Goal: Find contact information: Find contact information

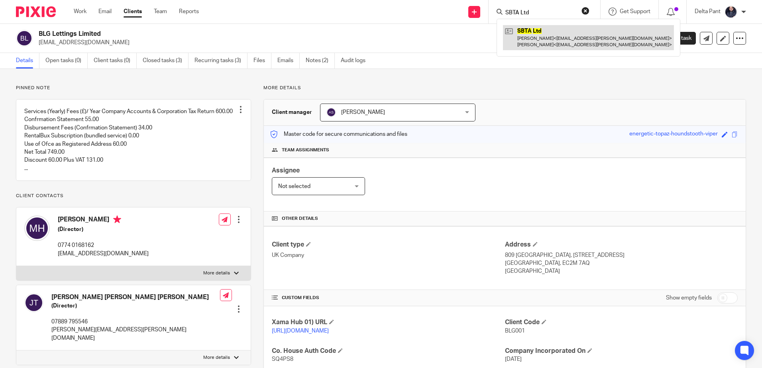
type input "SBTA Ltd"
click at [532, 35] on link at bounding box center [588, 37] width 171 height 25
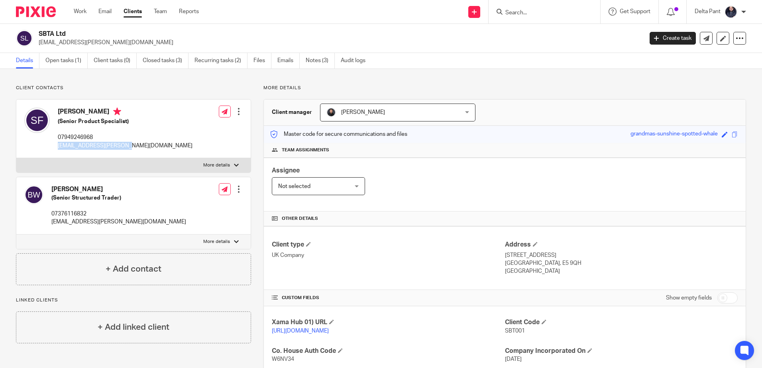
drag, startPoint x: 123, startPoint y: 145, endPoint x: 59, endPoint y: 149, distance: 64.3
click at [59, 149] on p "[EMAIL_ADDRESS][PERSON_NAME][DOMAIN_NAME]" at bounding box center [125, 146] width 135 height 8
copy p "[EMAIL_ADDRESS][PERSON_NAME][DOMAIN_NAME]"
